Goal: Information Seeking & Learning: Find specific fact

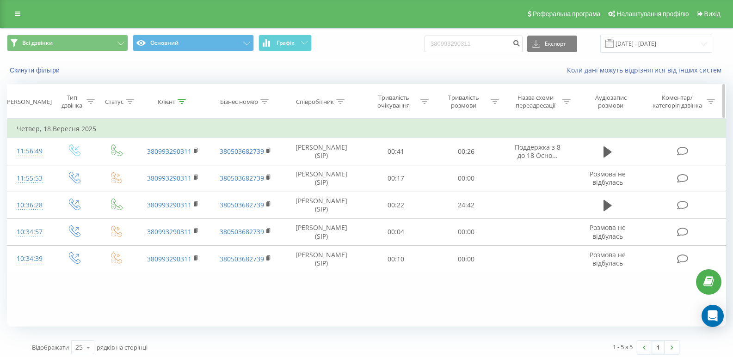
click at [182, 105] on div at bounding box center [182, 102] width 8 height 8
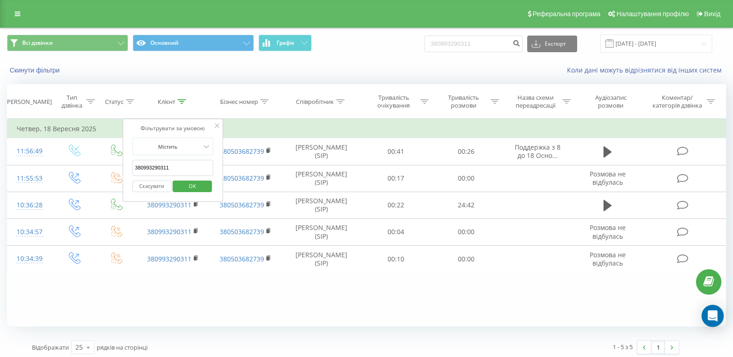
click at [172, 168] on input "380993290311" at bounding box center [172, 168] width 81 height 16
paste input "67350187"
click at [188, 186] on span "OK" at bounding box center [192, 186] width 26 height 14
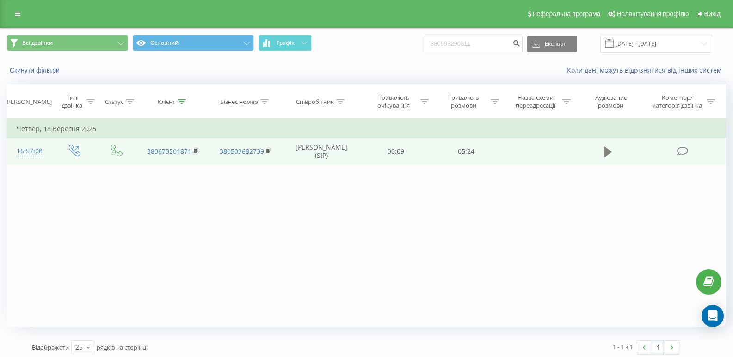
click at [607, 154] on icon at bounding box center [607, 152] width 8 height 11
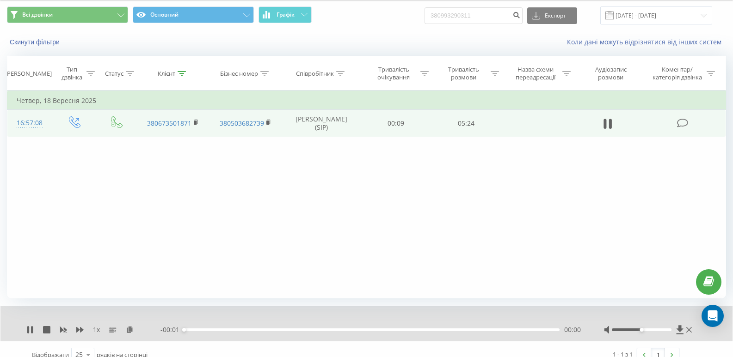
scroll to position [40, 0]
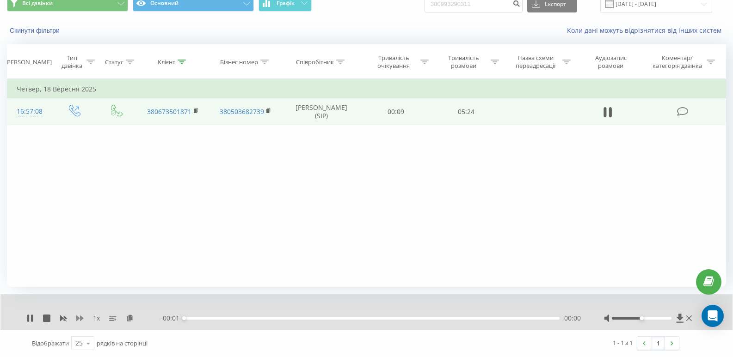
click at [81, 319] on icon at bounding box center [79, 319] width 7 height 6
click at [135, 319] on icon at bounding box center [135, 318] width 8 height 6
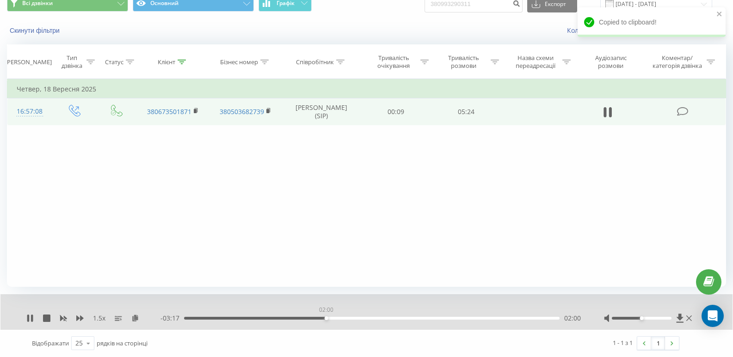
click at [326, 319] on div "02:00" at bounding box center [371, 318] width 375 height 3
click at [305, 317] on div "- 03:16 02:00 02:00" at bounding box center [370, 318] width 420 height 9
click at [312, 319] on div "02:01" at bounding box center [371, 318] width 375 height 3
click at [261, 319] on div "02:07" at bounding box center [371, 318] width 375 height 3
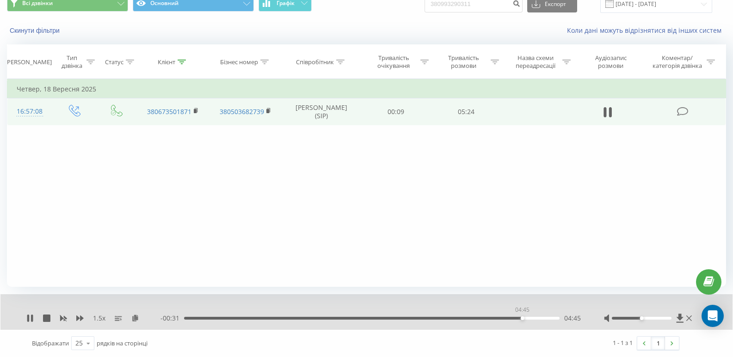
click at [522, 318] on div "04:45" at bounding box center [371, 318] width 375 height 3
click at [510, 320] on div "04:35" at bounding box center [371, 318] width 375 height 3
click at [494, 319] on div "04:54" at bounding box center [371, 318] width 375 height 3
click at [182, 63] on icon at bounding box center [182, 62] width 8 height 5
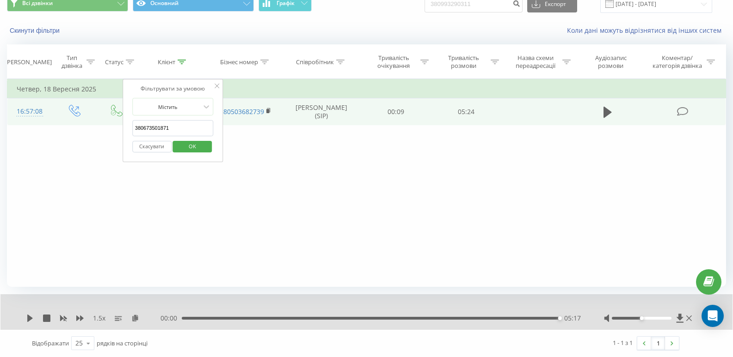
click at [186, 130] on input "380673501871" at bounding box center [172, 128] width 81 height 16
paste input "2173636"
type input "380672173636"
click at [196, 143] on span "OK" at bounding box center [192, 146] width 26 height 14
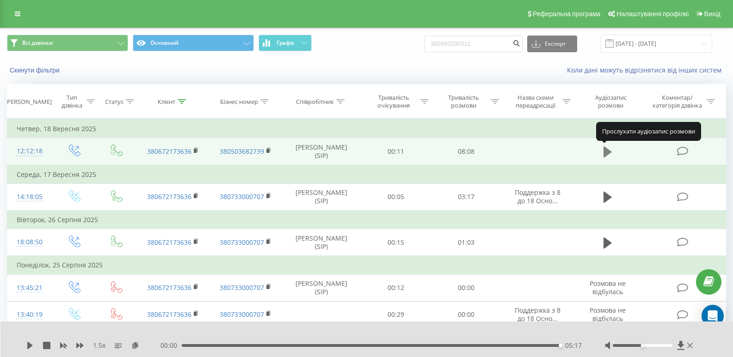
click at [605, 150] on icon at bounding box center [607, 152] width 8 height 11
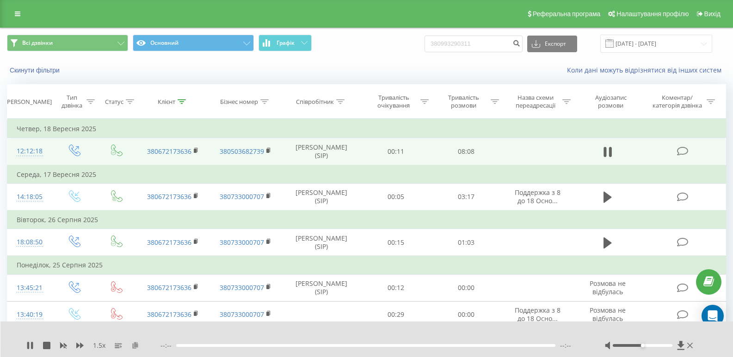
click at [135, 345] on icon at bounding box center [135, 345] width 8 height 6
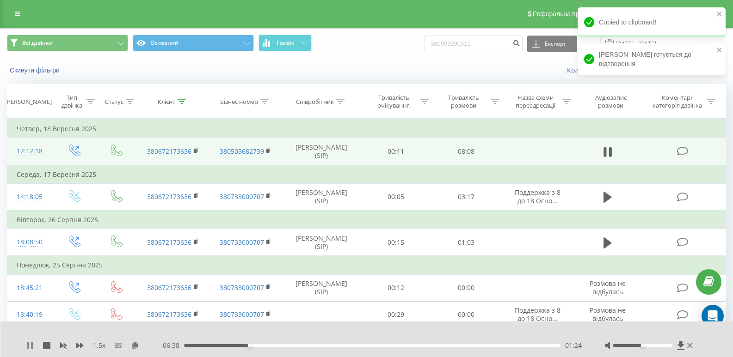
click at [32, 350] on button at bounding box center [29, 345] width 7 height 7
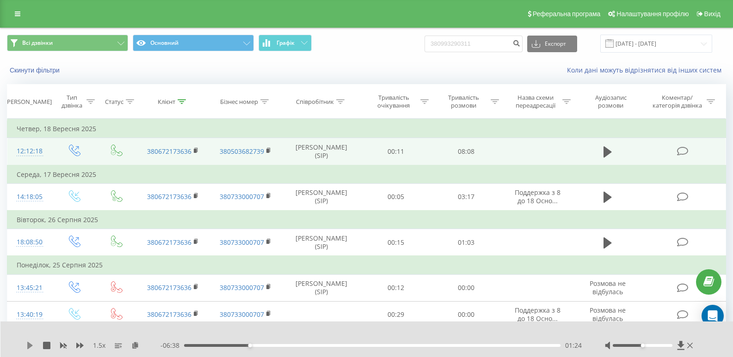
click at [30, 349] on icon at bounding box center [29, 345] width 7 height 7
